Goal: Transaction & Acquisition: Book appointment/travel/reservation

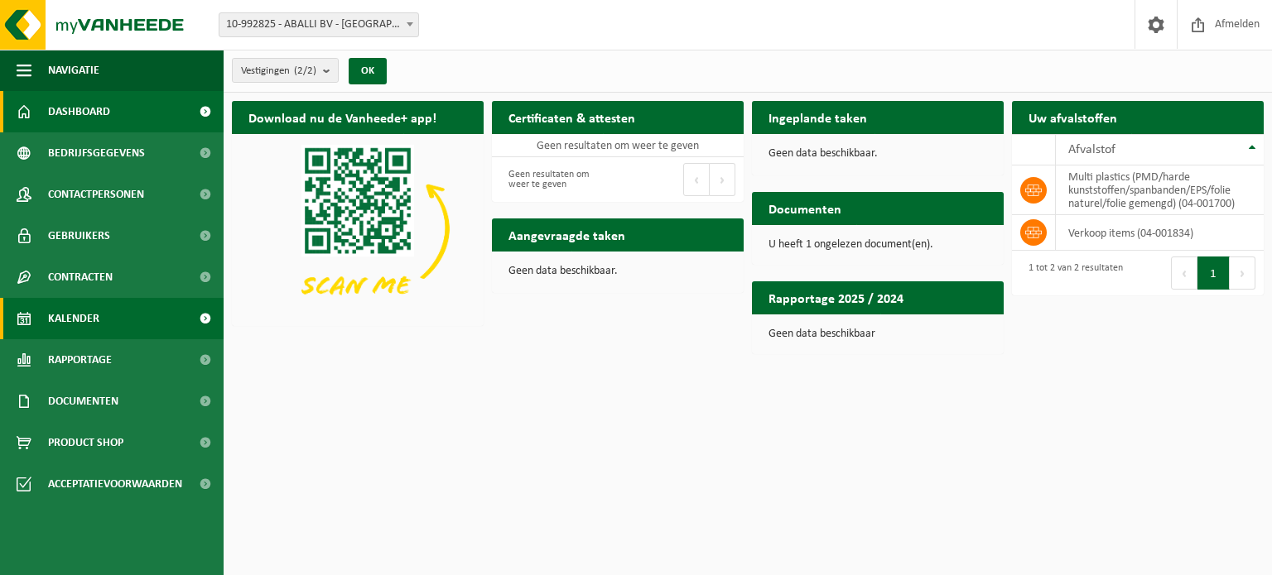
click at [98, 320] on span "Kalender" at bounding box center [73, 318] width 51 height 41
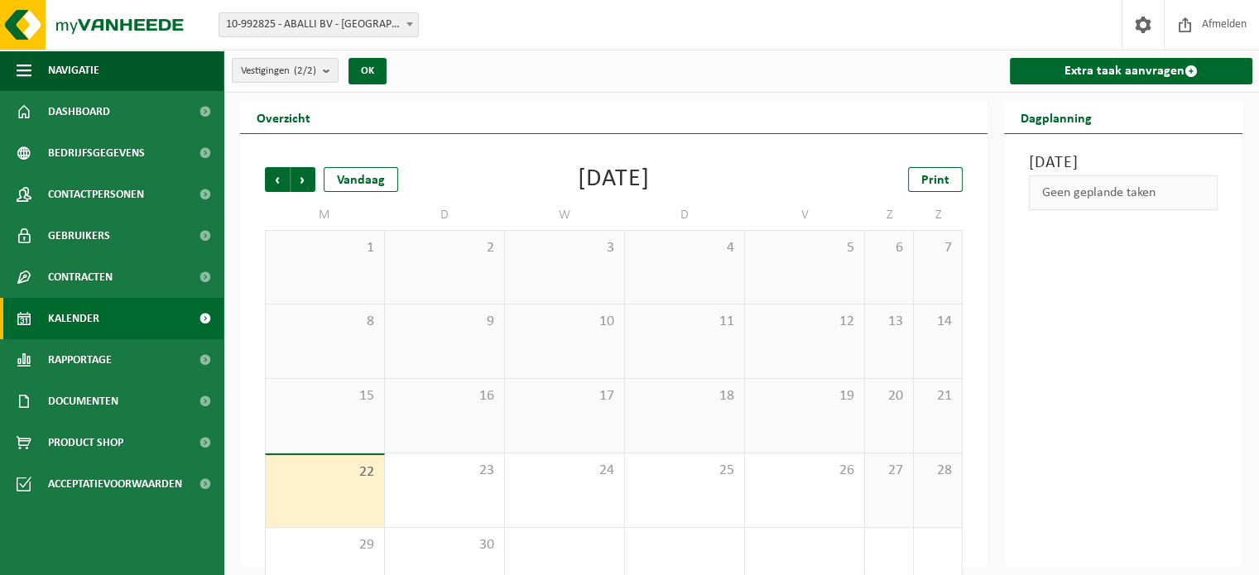
scroll to position [43, 0]
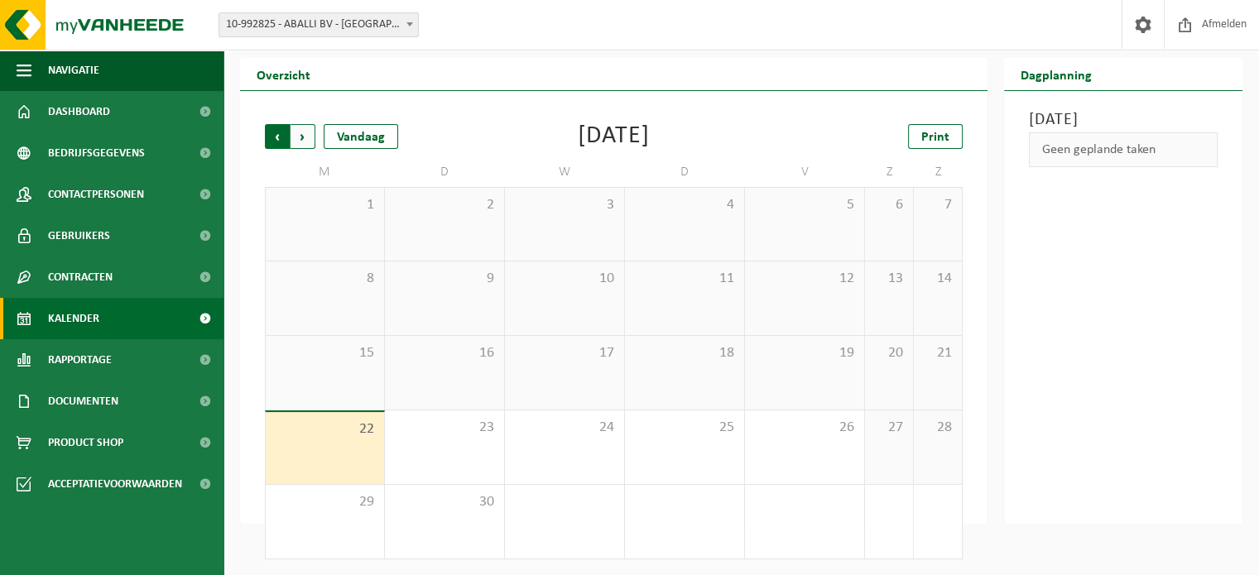
click at [301, 132] on span "Volgende" at bounding box center [303, 136] width 25 height 25
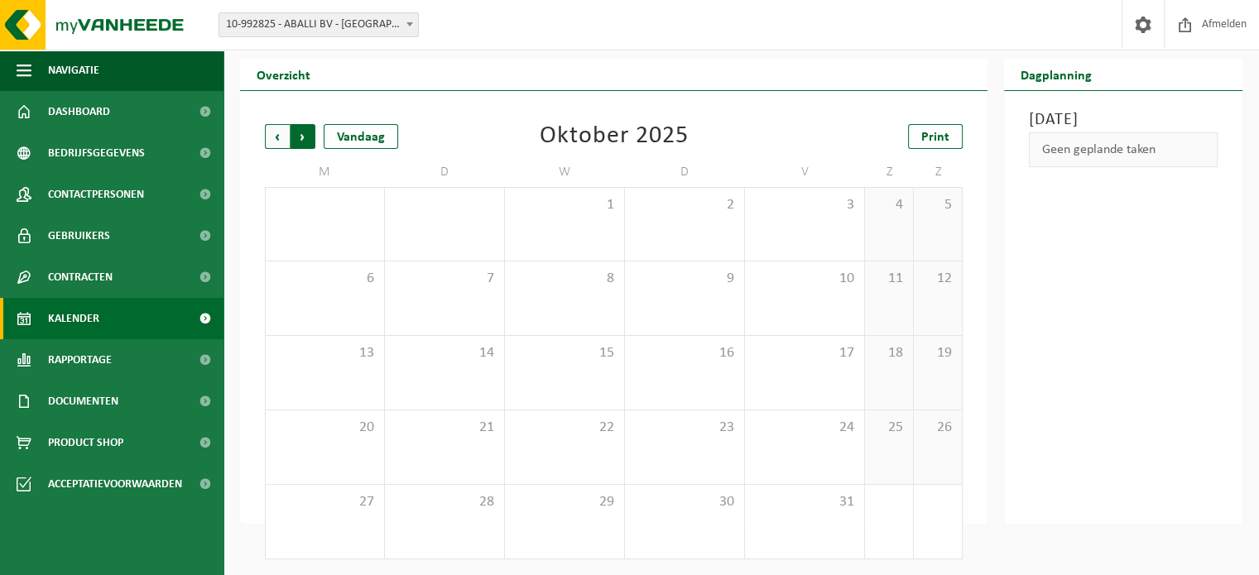
click at [272, 132] on span "Vorige" at bounding box center [277, 136] width 25 height 25
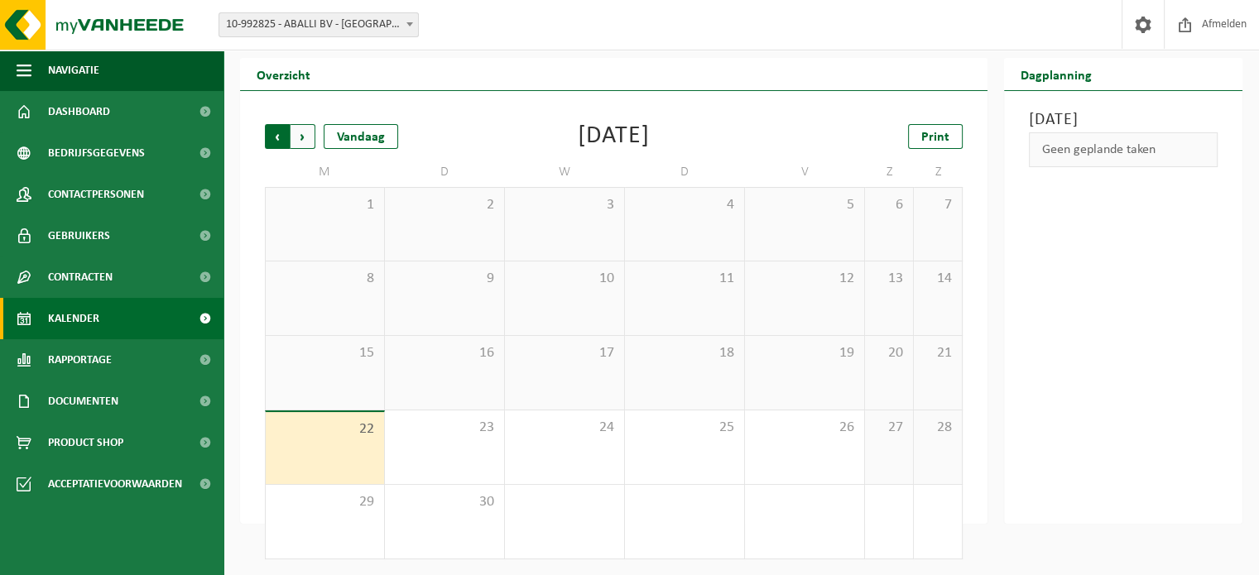
click at [310, 137] on span "Volgende" at bounding box center [303, 136] width 25 height 25
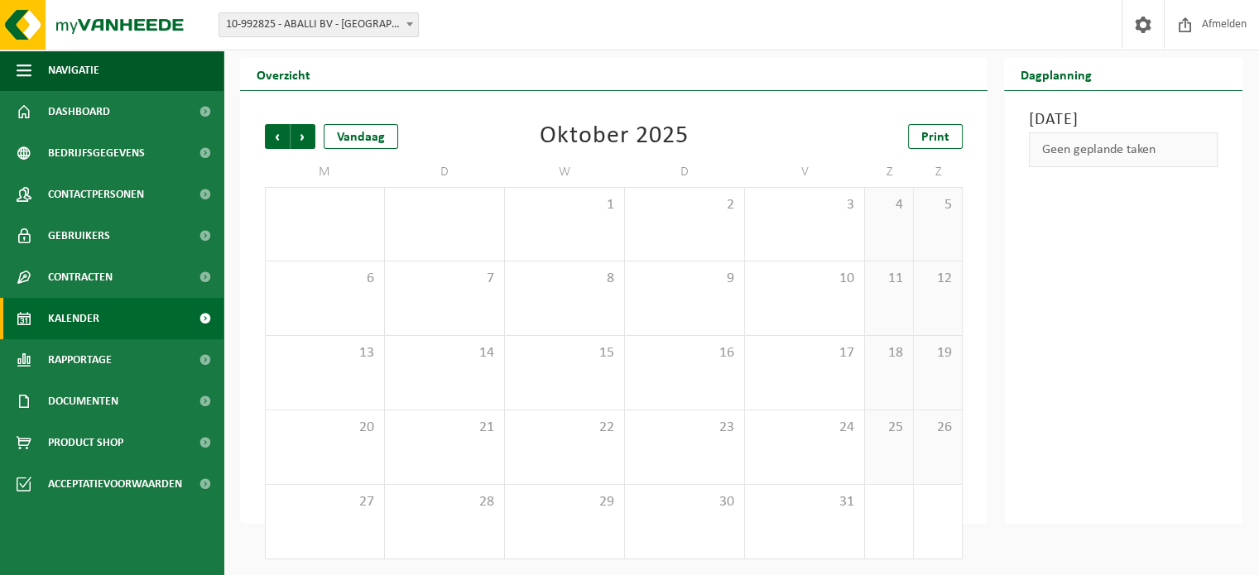
click at [310, 137] on span "Volgende" at bounding box center [303, 136] width 25 height 25
click at [283, 137] on span "Vorige" at bounding box center [277, 136] width 25 height 25
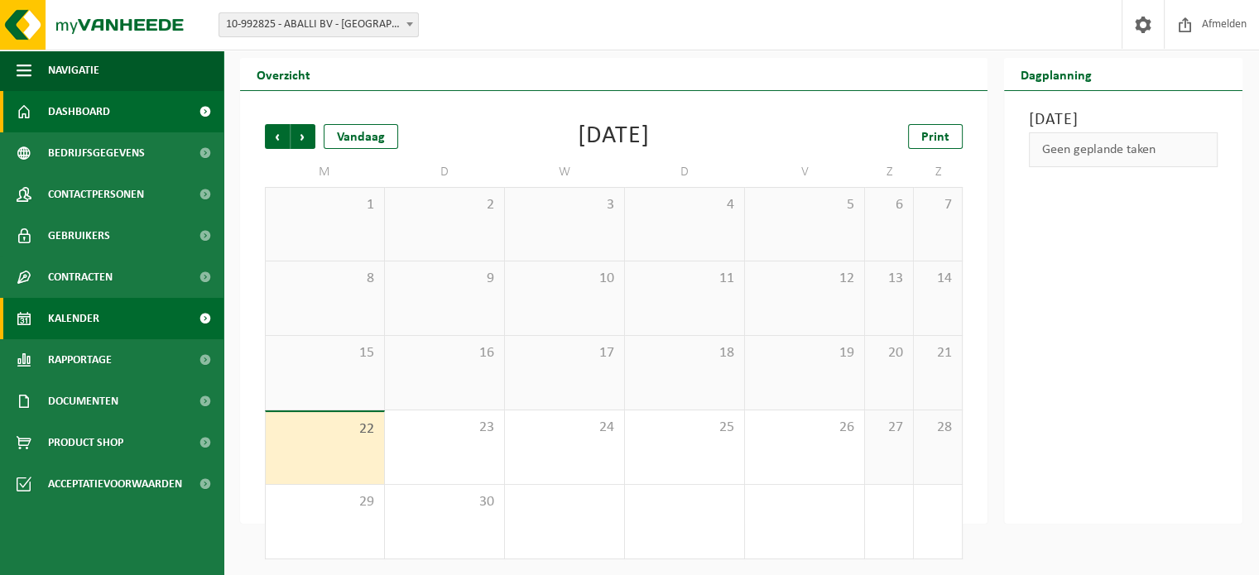
click at [99, 113] on span "Dashboard" at bounding box center [79, 111] width 62 height 41
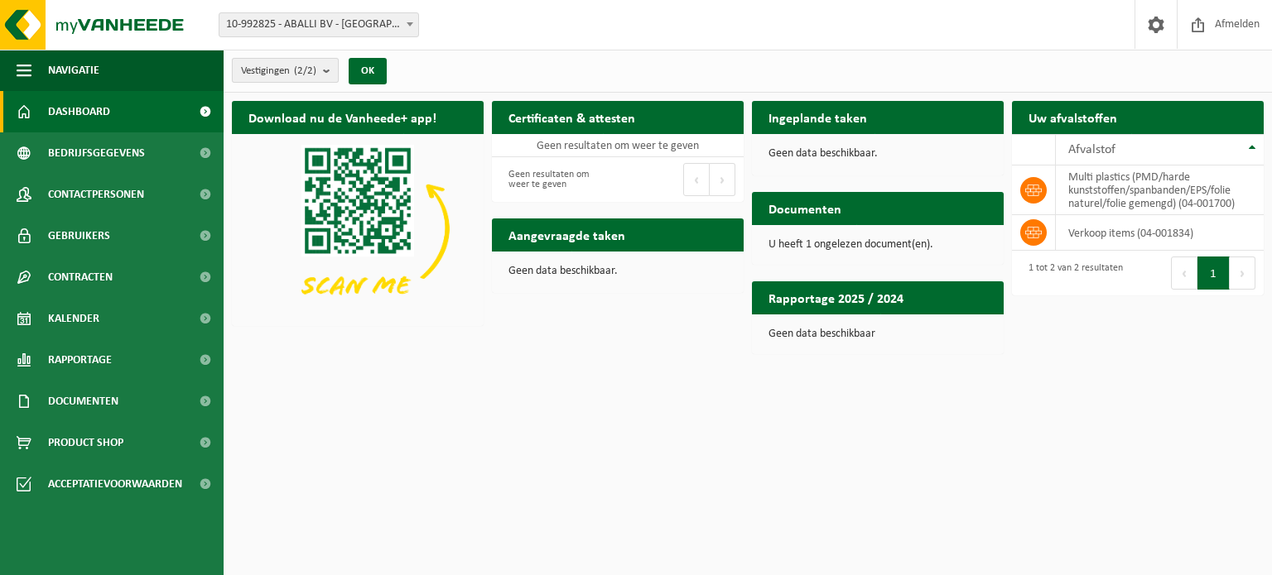
click at [325, 75] on b "submit" at bounding box center [330, 70] width 15 height 23
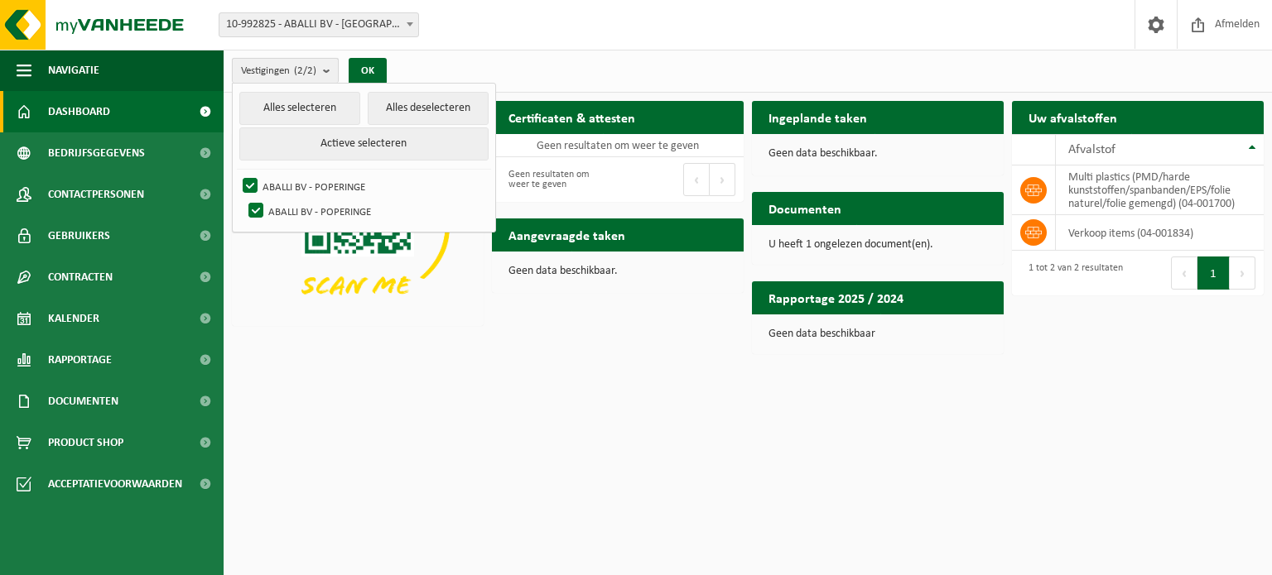
click at [325, 75] on b "submit" at bounding box center [330, 71] width 15 height 24
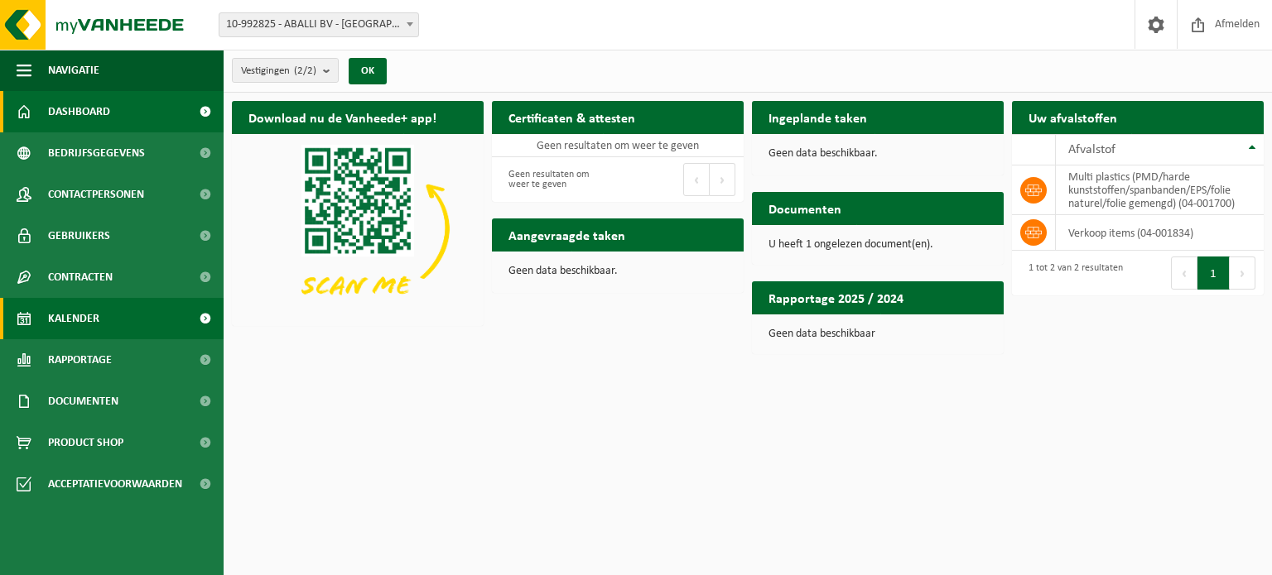
click at [139, 325] on link "Kalender" at bounding box center [112, 318] width 224 height 41
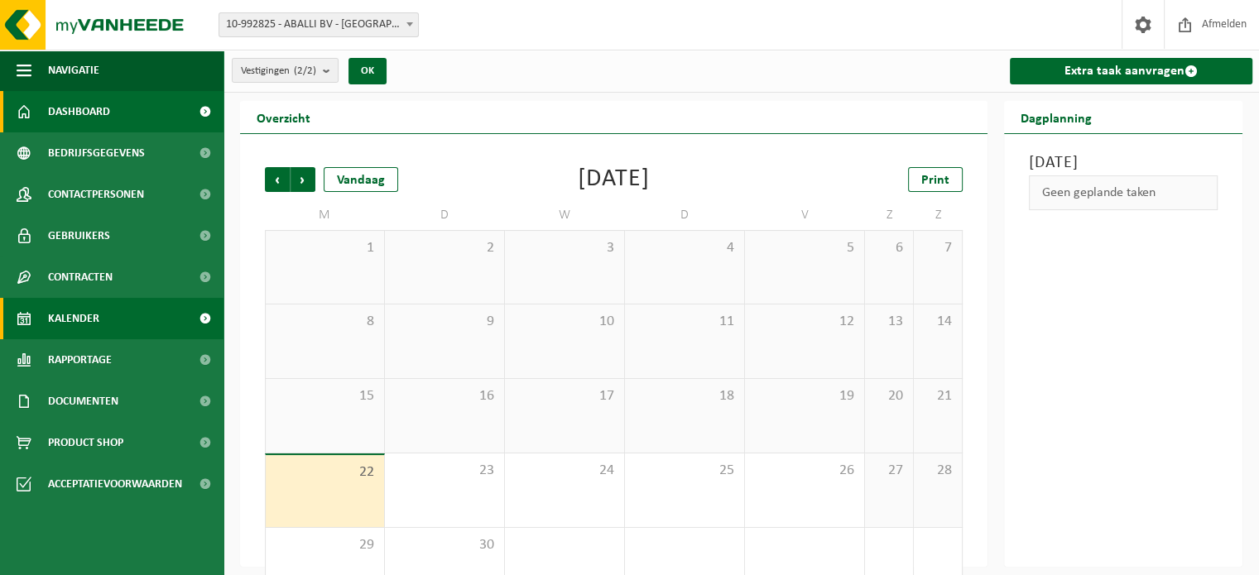
click at [102, 115] on span "Dashboard" at bounding box center [79, 111] width 62 height 41
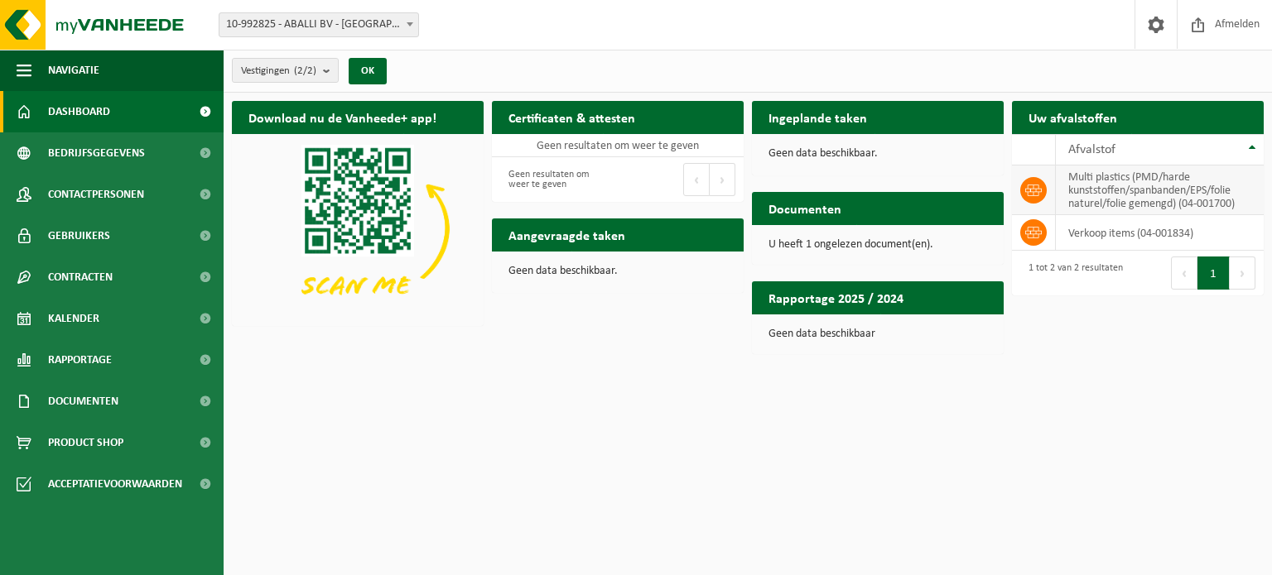
click at [1105, 185] on td "multi plastics (PMD/harde kunststoffen/spanbanden/EPS/folie naturel/folie gemen…" at bounding box center [1160, 191] width 208 height 50
click at [1029, 190] on icon at bounding box center [1033, 190] width 17 height 17
click at [1108, 194] on td "multi plastics (PMD/harde kunststoffen/spanbanden/EPS/folie naturel/folie gemen…" at bounding box center [1160, 191] width 208 height 50
click at [1172, 200] on td "multi plastics (PMD/harde kunststoffen/spanbanden/EPS/folie naturel/folie gemen…" at bounding box center [1160, 191] width 208 height 50
click at [412, 29] on span at bounding box center [410, 24] width 17 height 22
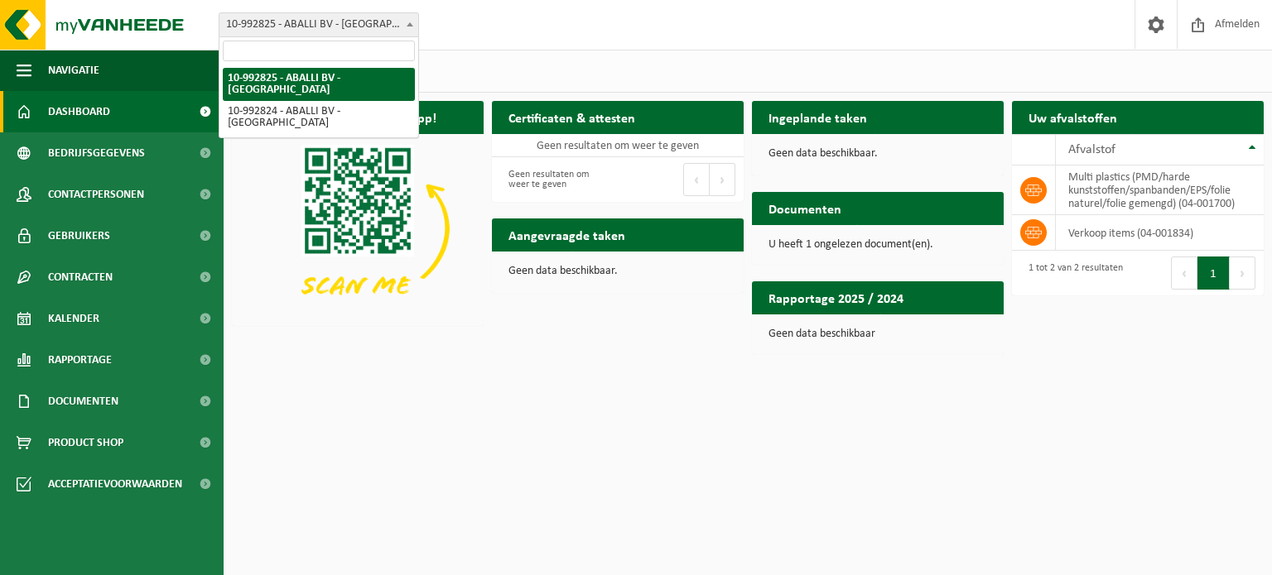
click at [412, 25] on b at bounding box center [410, 24] width 7 height 4
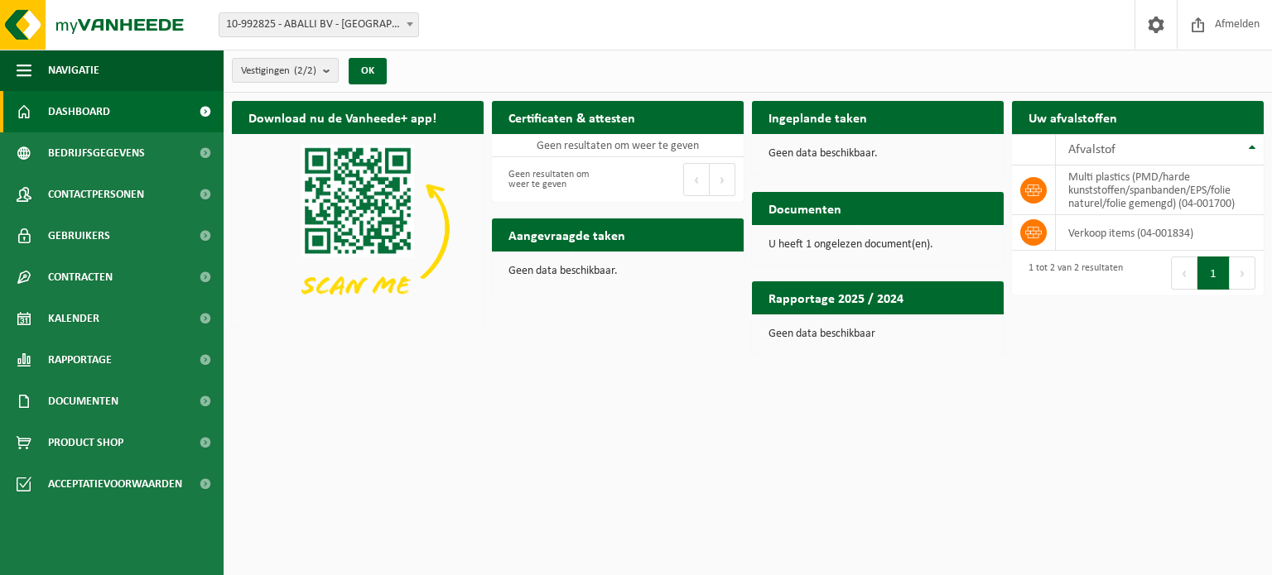
click at [821, 124] on h2 "Ingeplande taken" at bounding box center [818, 117] width 132 height 32
click at [818, 148] on p "Geen data beschikbaar." at bounding box center [877, 154] width 219 height 12
click at [1252, 147] on th "Afvalstof" at bounding box center [1160, 149] width 208 height 31
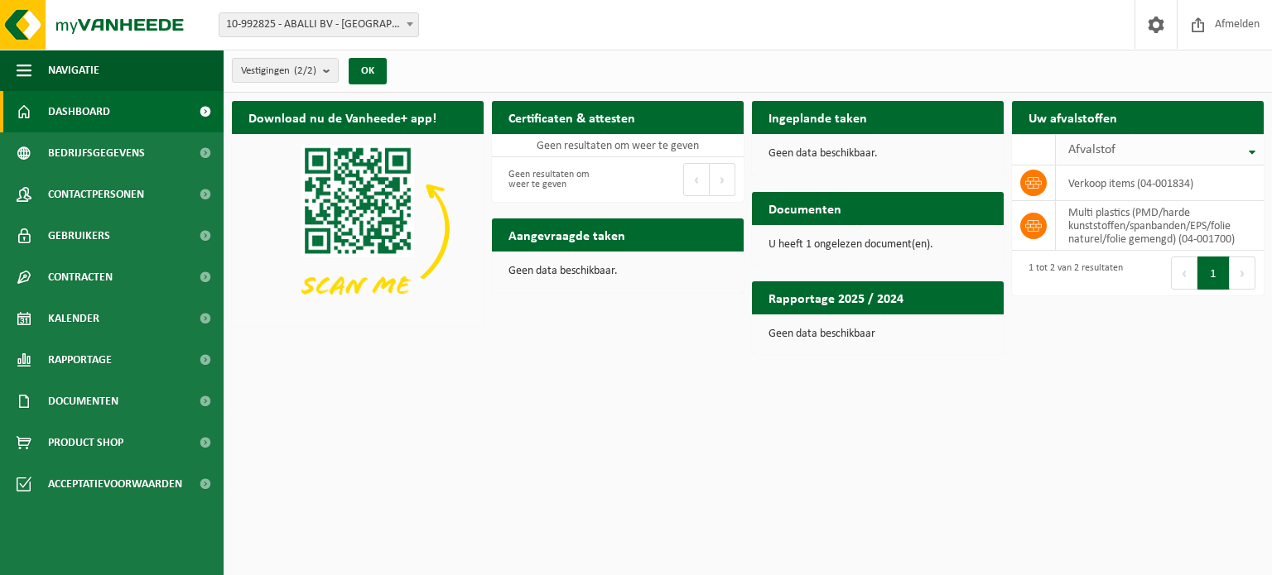
click at [1252, 147] on th "Afvalstof" at bounding box center [1160, 149] width 208 height 31
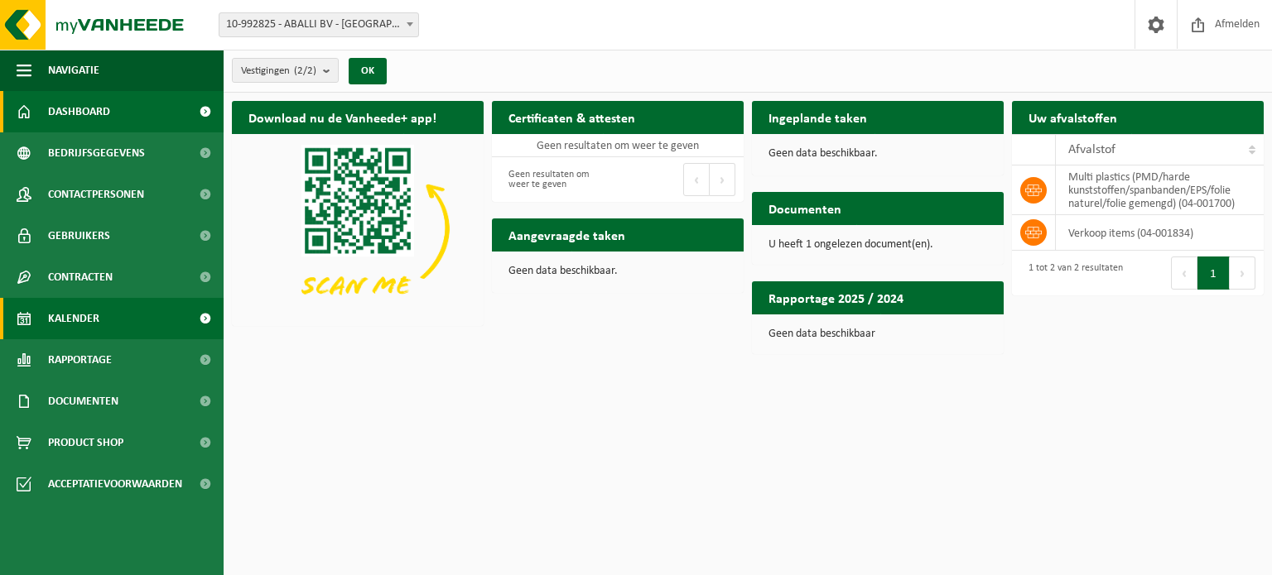
click at [202, 316] on span at bounding box center [204, 318] width 37 height 41
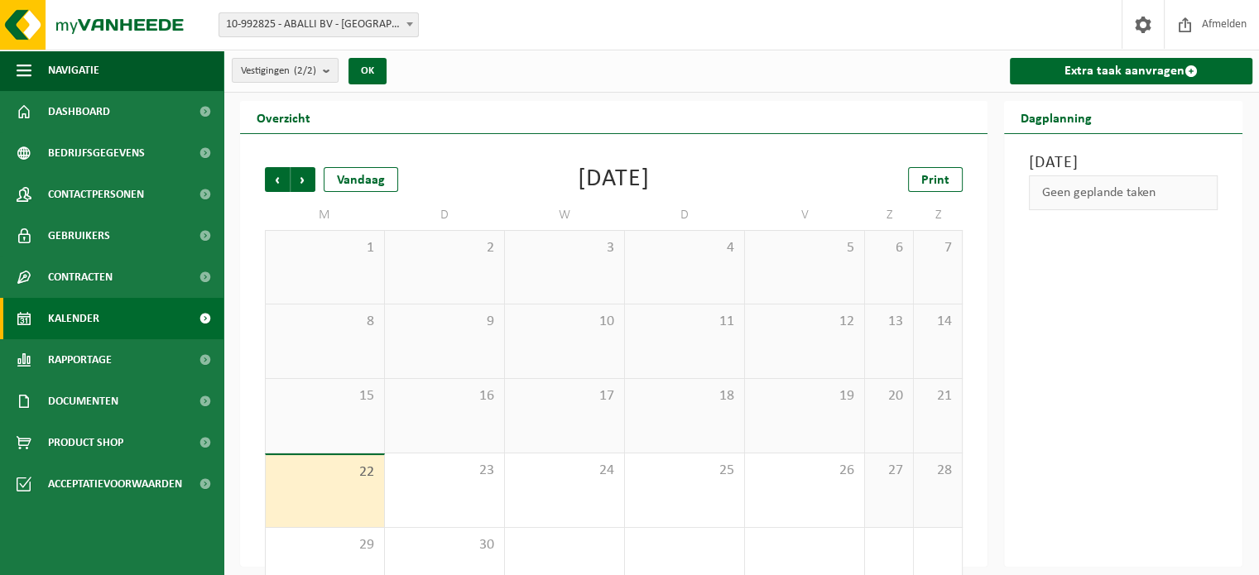
scroll to position [43, 0]
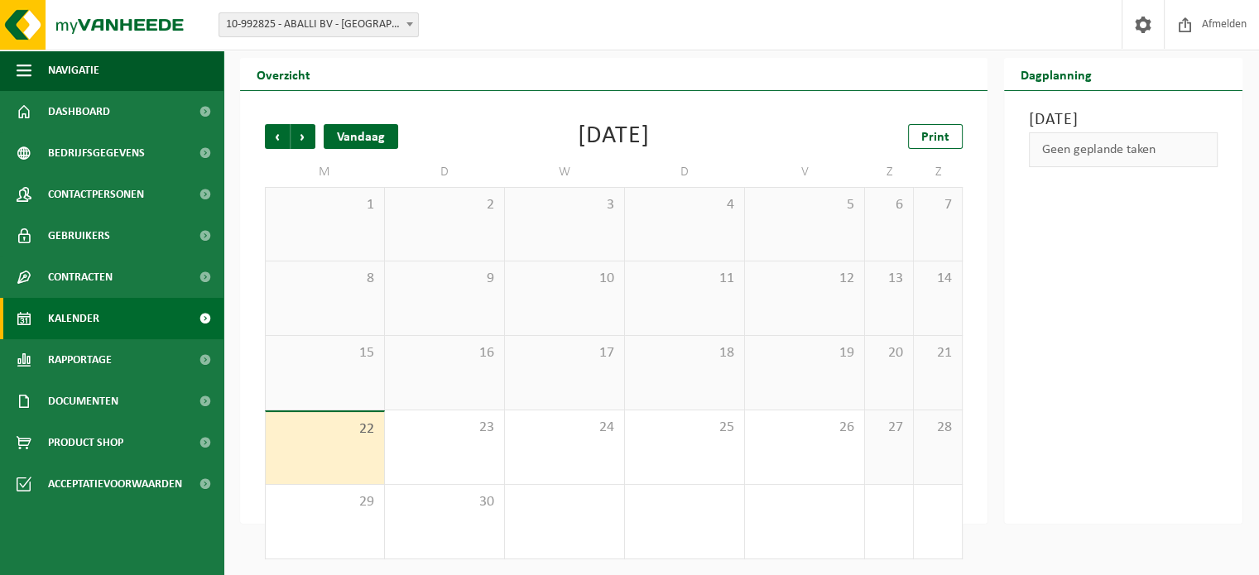
click at [366, 130] on div "Vandaag" at bounding box center [361, 136] width 75 height 25
click at [308, 142] on span "Volgende" at bounding box center [303, 136] width 25 height 25
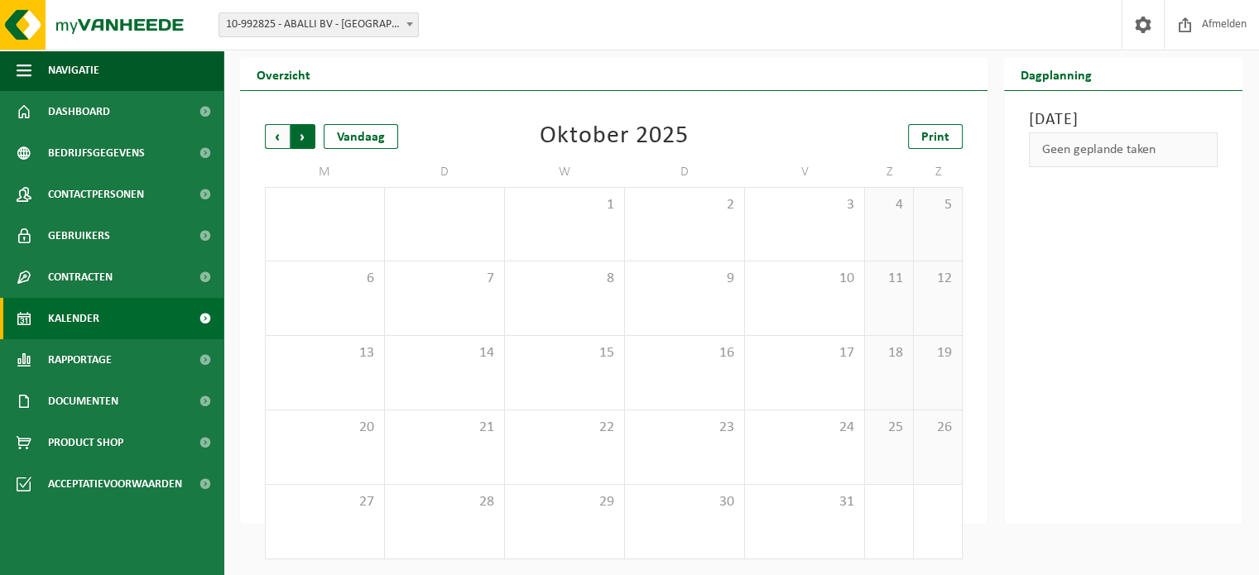
click at [275, 138] on span "Vorige" at bounding box center [277, 136] width 25 height 25
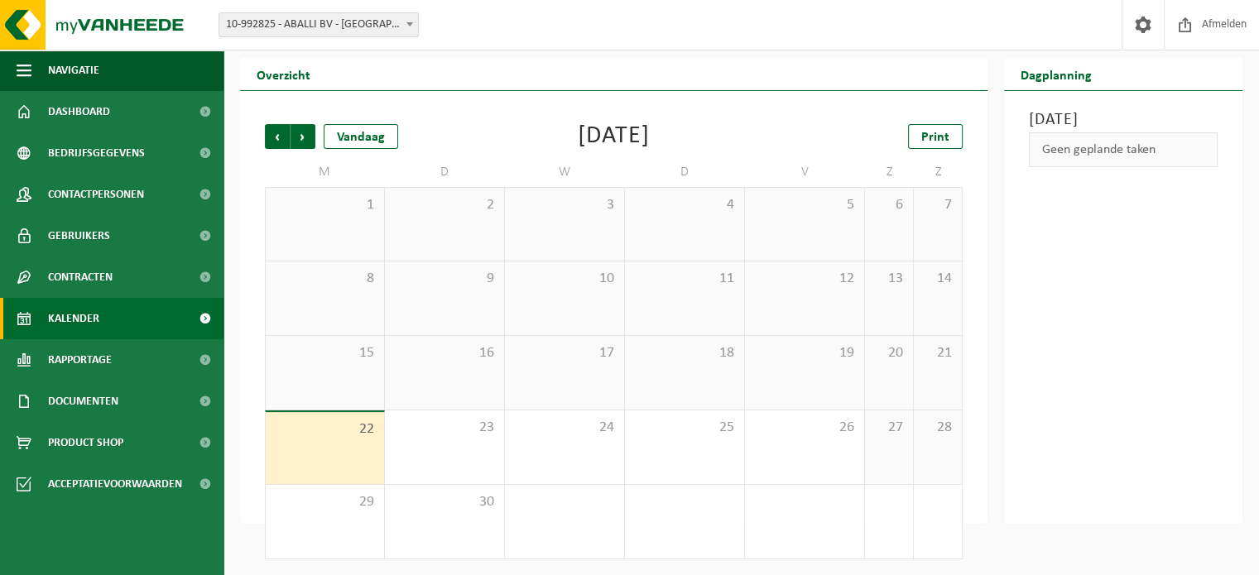
click at [330, 229] on div "1" at bounding box center [325, 224] width 118 height 73
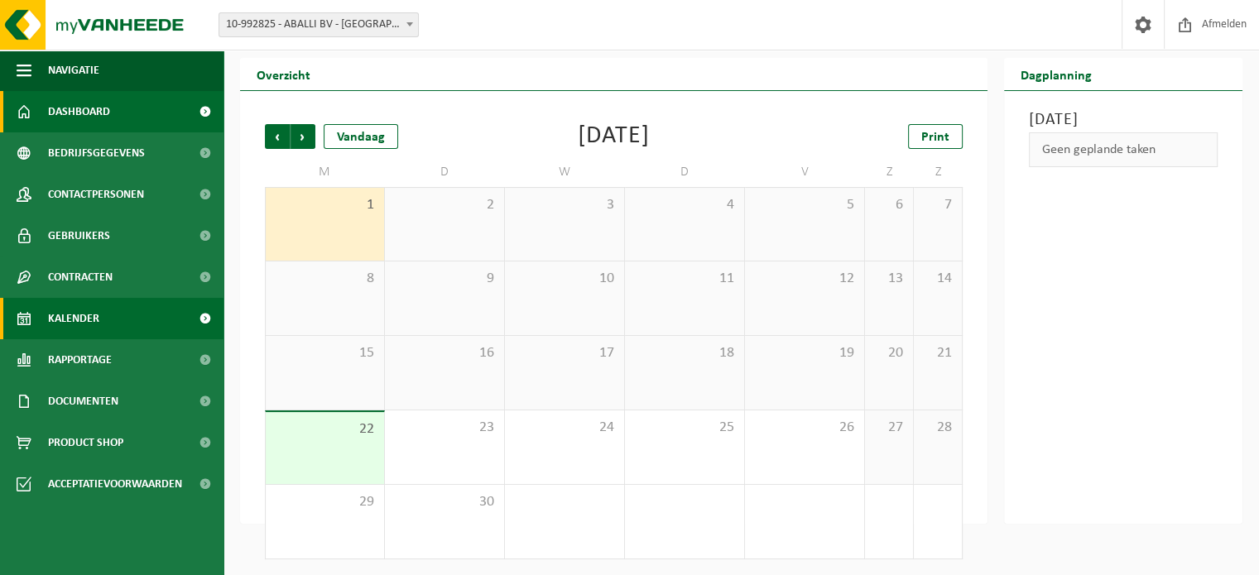
click at [108, 115] on span "Dashboard" at bounding box center [79, 111] width 62 height 41
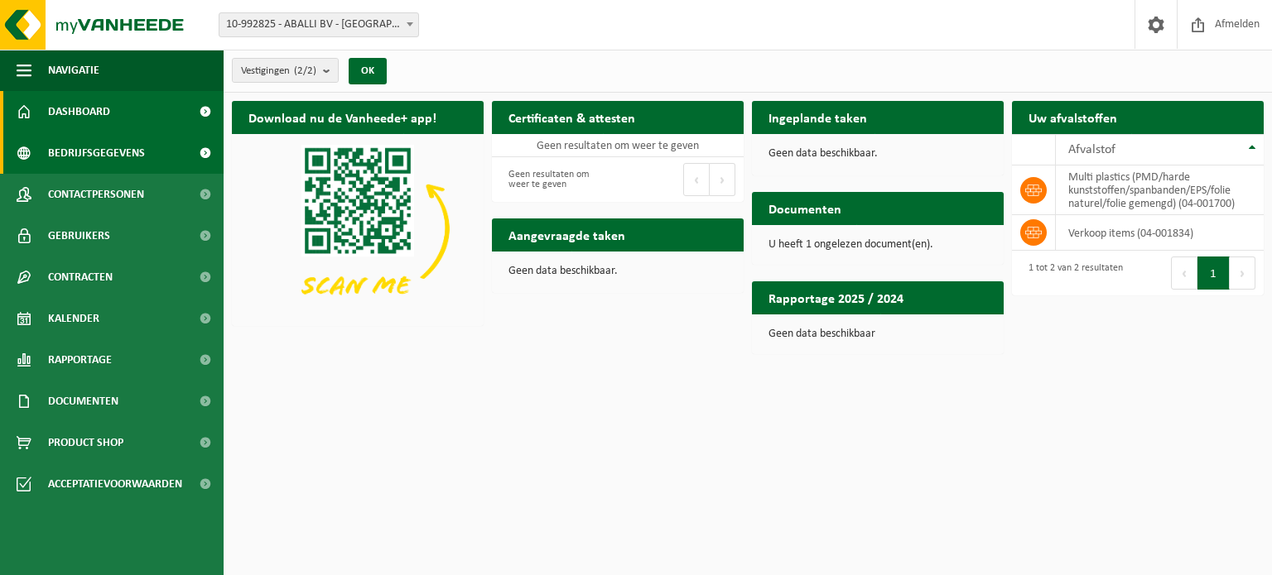
click at [118, 146] on span "Bedrijfsgegevens" at bounding box center [96, 152] width 97 height 41
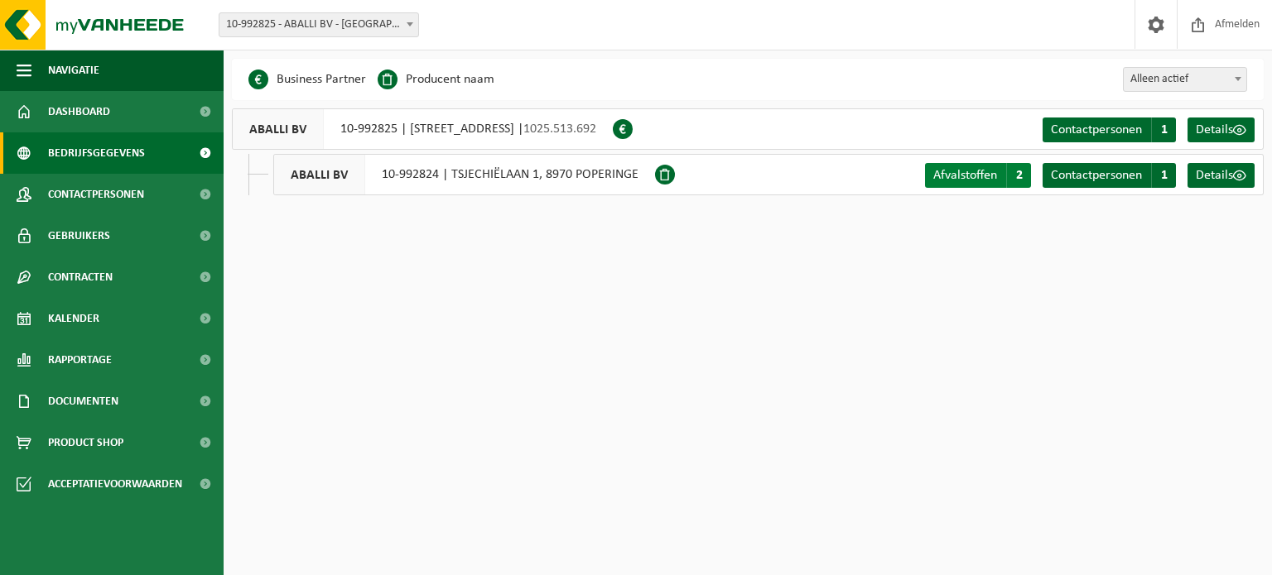
click at [991, 178] on span "Afvalstoffen" at bounding box center [965, 175] width 64 height 13
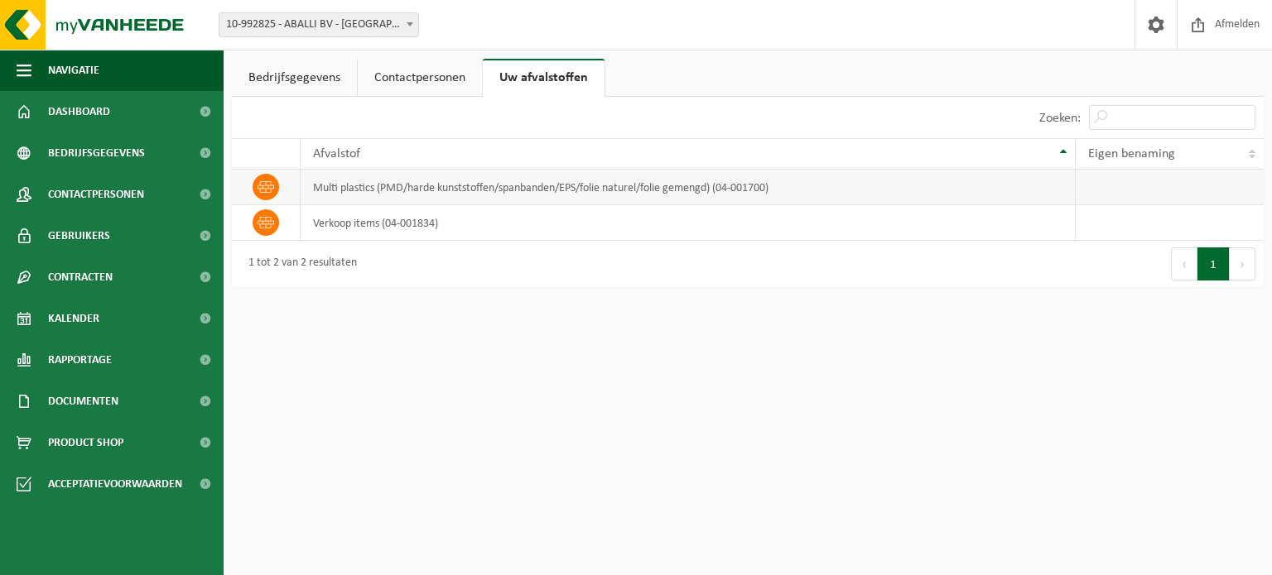
click at [393, 176] on td "multi plastics (PMD/harde kunststoffen/spanbanden/EPS/folie naturel/folie gemen…" at bounding box center [688, 188] width 774 height 36
click at [277, 181] on span at bounding box center [266, 187] width 26 height 26
click at [126, 267] on link "Contracten" at bounding box center [112, 277] width 224 height 41
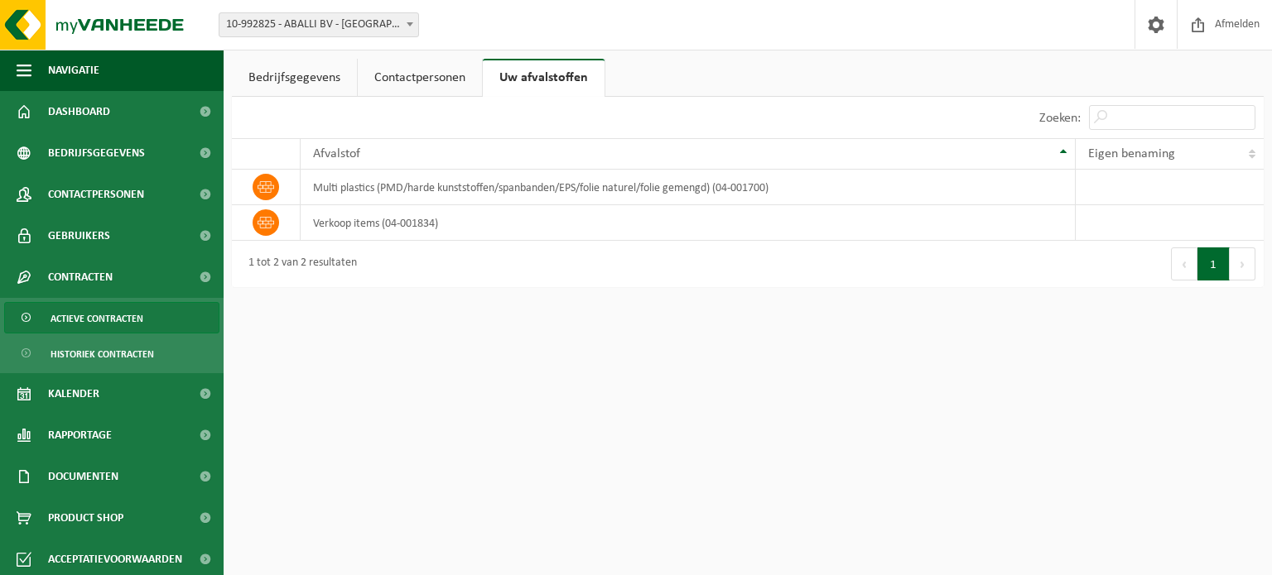
click at [125, 317] on span "Actieve contracten" at bounding box center [97, 318] width 93 height 31
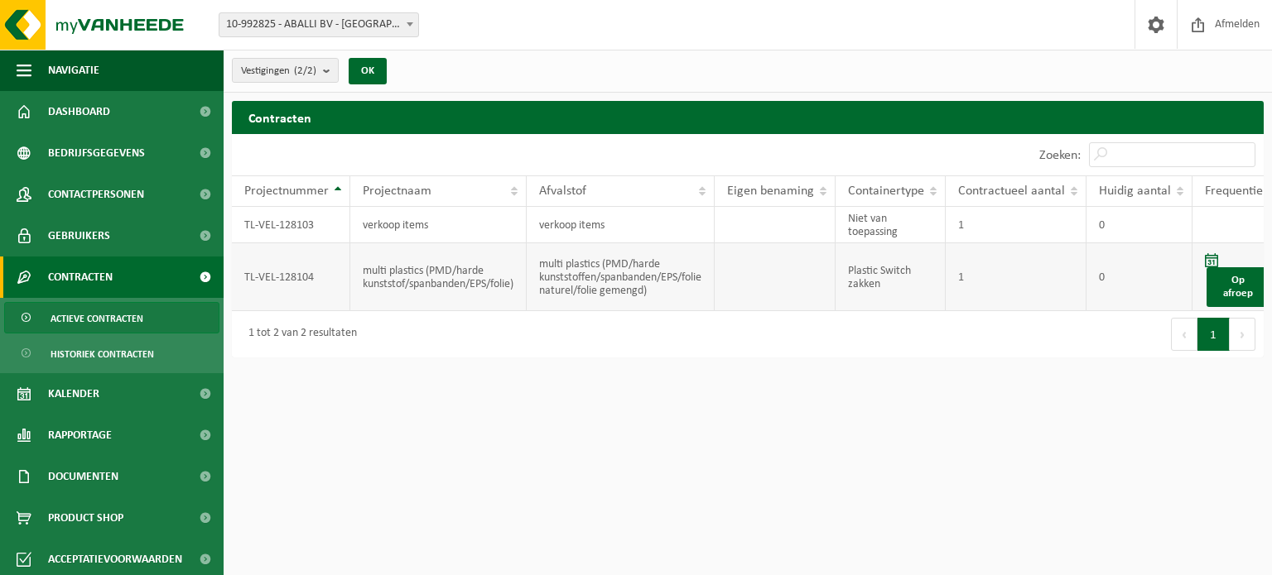
click at [289, 271] on td "TL-VEL-128104" at bounding box center [291, 277] width 118 height 68
click at [468, 282] on td "multi plastics (PMD/harde kunststof/spanbanden/EPS/folie)" at bounding box center [438, 277] width 176 height 68
click at [1249, 287] on link "Op afroep" at bounding box center [1237, 287] width 63 height 40
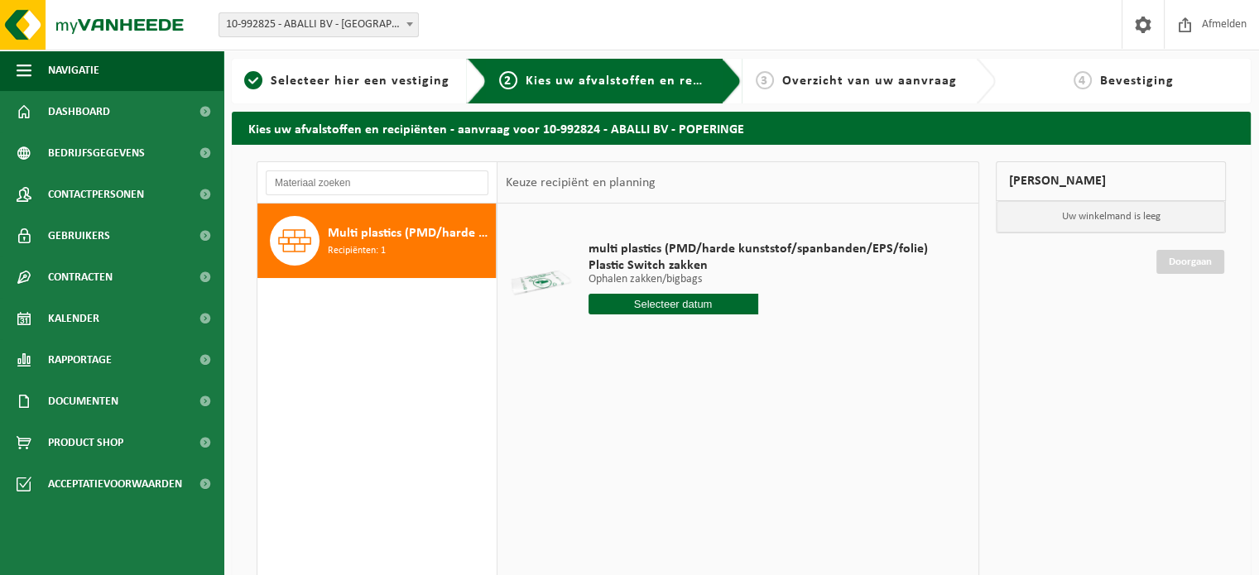
click at [679, 297] on input "text" at bounding box center [674, 304] width 170 height 21
click at [667, 479] on div "24" at bounding box center [661, 477] width 29 height 26
type input "Van [DATE]"
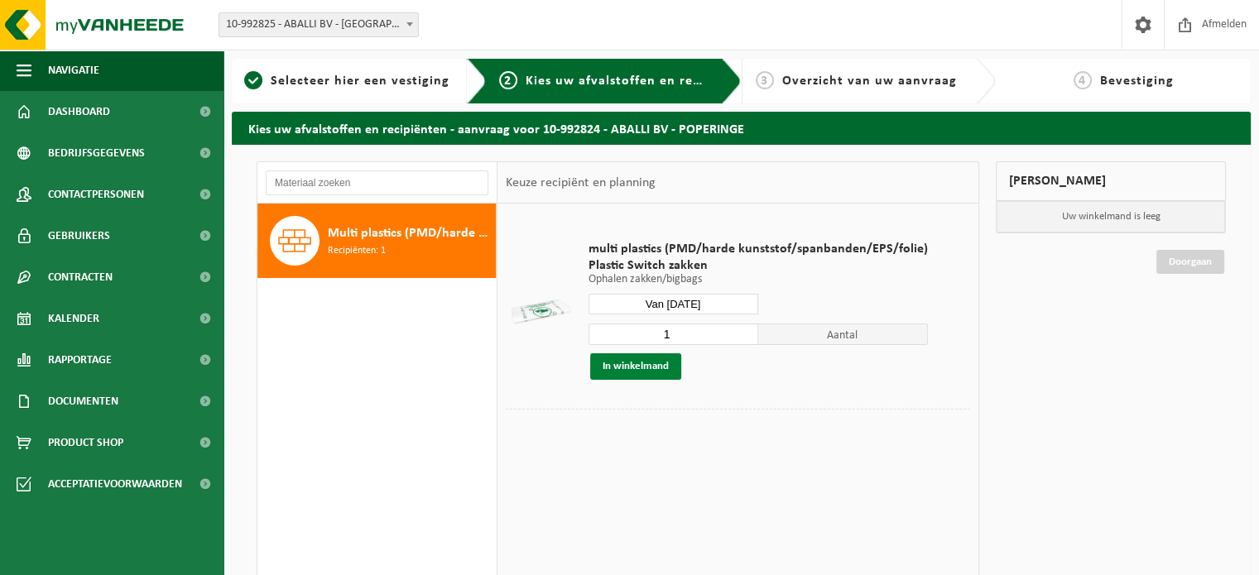
click at [633, 370] on button "In winkelmand" at bounding box center [635, 367] width 91 height 26
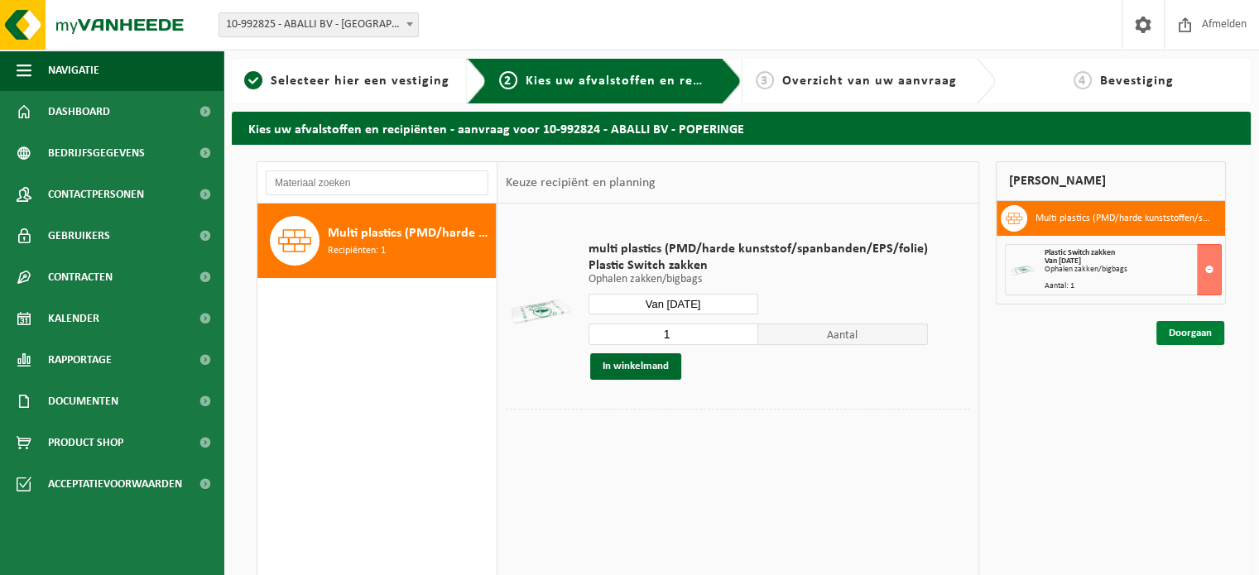
click at [1206, 340] on link "Doorgaan" at bounding box center [1191, 333] width 68 height 24
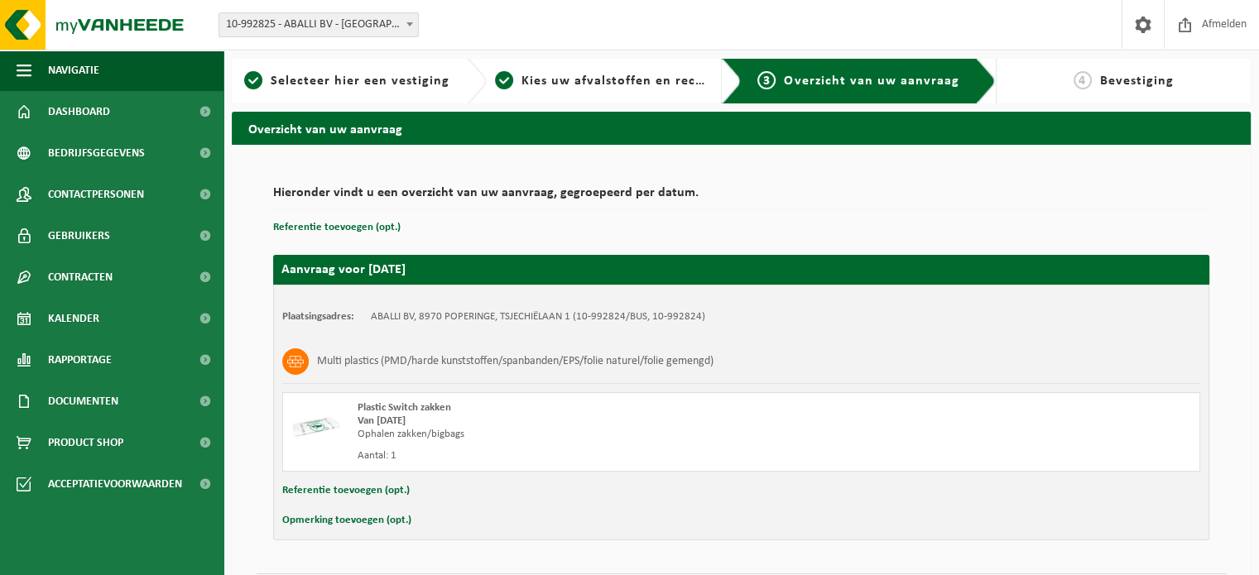
scroll to position [47, 0]
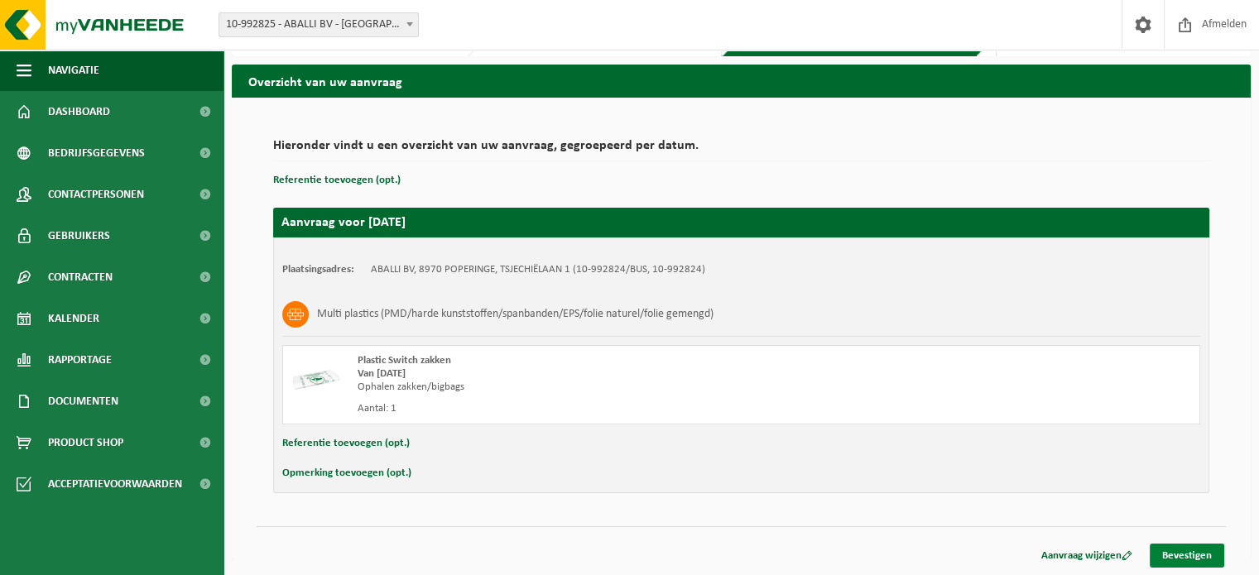
click at [1191, 547] on link "Bevestigen" at bounding box center [1187, 556] width 75 height 24
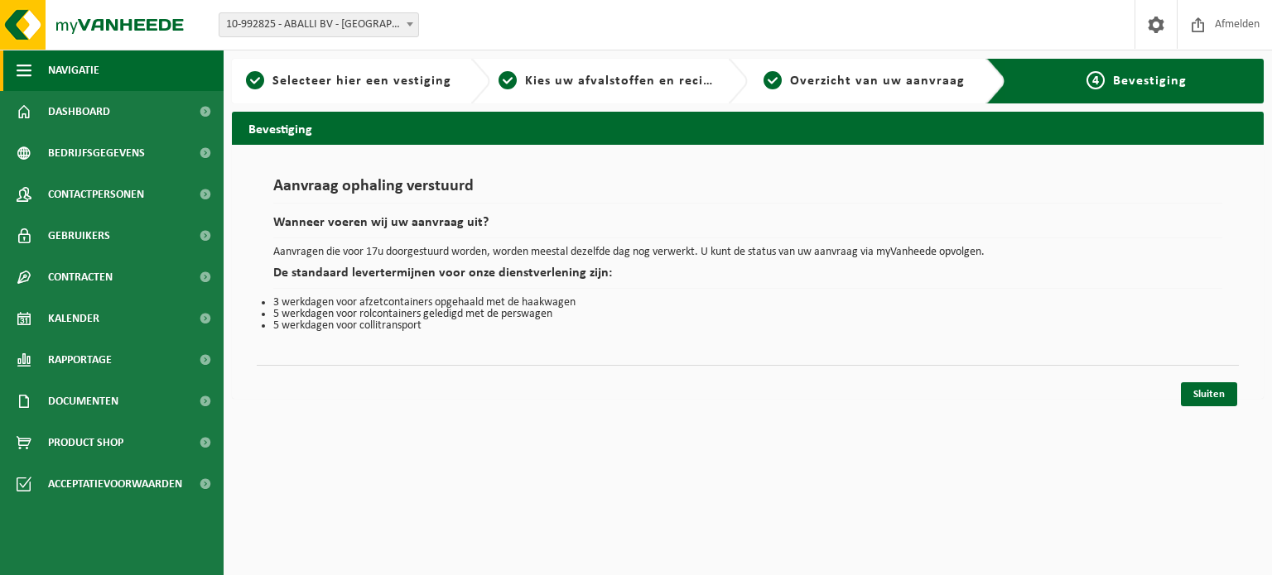
click at [117, 89] on button "Navigatie" at bounding box center [112, 70] width 224 height 41
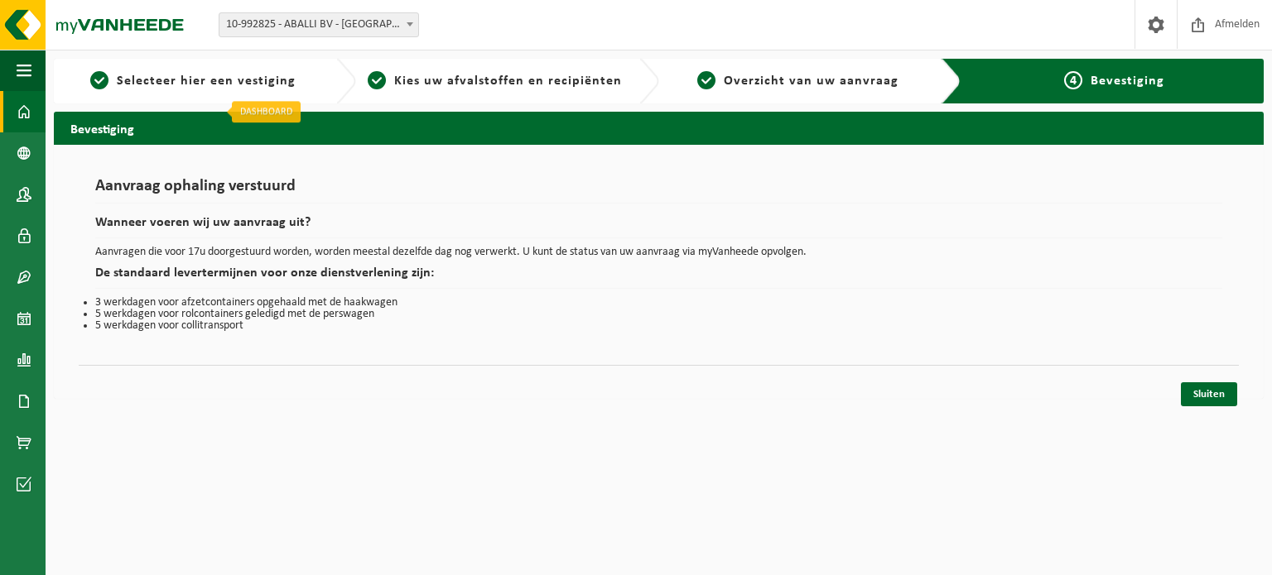
click at [118, 108] on div "Navigatie Afmelden Dashboard Bedrijfsgegevens Contactpersonen Gebruikers Contra…" at bounding box center [636, 208] width 1272 height 416
click at [23, 70] on span "button" at bounding box center [24, 70] width 15 height 41
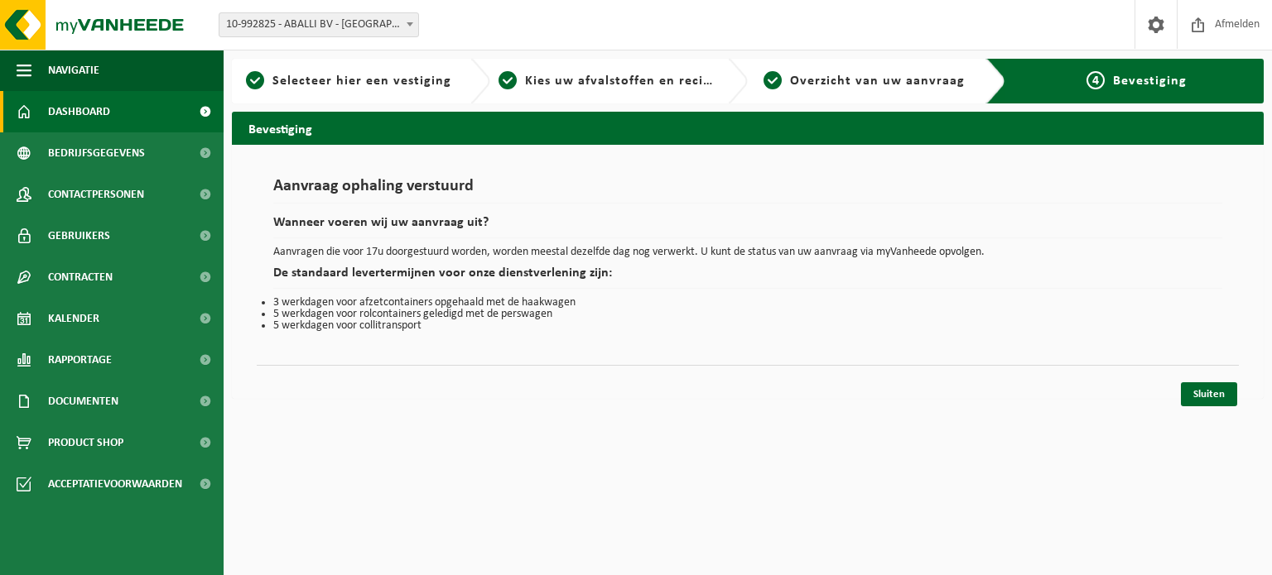
click at [48, 117] on span "Dashboard" at bounding box center [79, 111] width 62 height 41
